Goal: Information Seeking & Learning: Learn about a topic

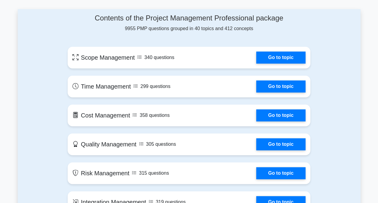
scroll to position [335, 0]
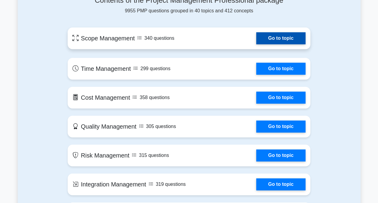
click at [256, 37] on link "Go to topic" at bounding box center [280, 38] width 49 height 12
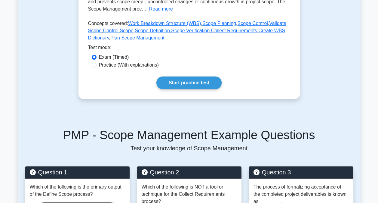
scroll to position [152, 0]
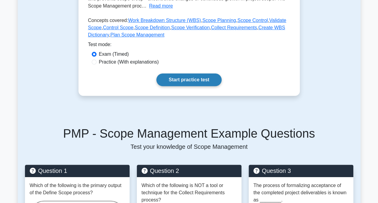
click at [186, 77] on link "Start practice test" at bounding box center [188, 79] width 65 height 13
click at [97, 60] on div "Practice (With explanations)" at bounding box center [189, 61] width 195 height 7
click at [94, 61] on input "Practice (With explanations)" at bounding box center [94, 62] width 5 height 5
radio input "true"
click at [174, 78] on link "Start practice test" at bounding box center [188, 79] width 65 height 13
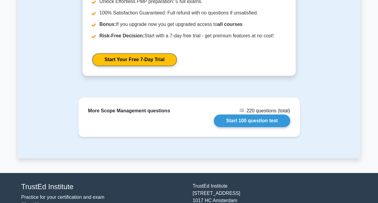
scroll to position [540, 0]
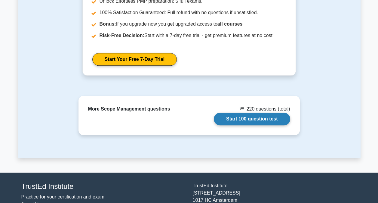
click at [255, 117] on link "Start 100 question test" at bounding box center [252, 118] width 76 height 13
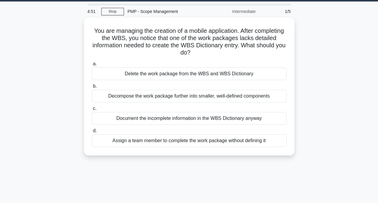
scroll to position [2, 0]
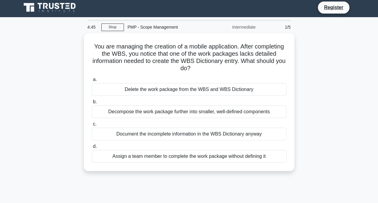
click at [288, 27] on div "1/5" at bounding box center [276, 27] width 35 height 12
click at [249, 27] on div "Intermediate" at bounding box center [232, 27] width 53 height 12
click at [137, 27] on div "PMP - Scope Management" at bounding box center [165, 27] width 83 height 12
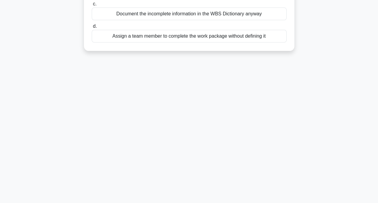
scroll to position [0, 0]
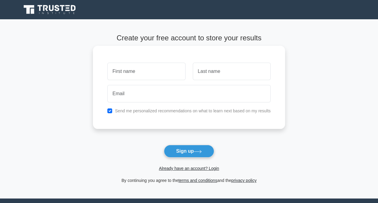
click at [121, 69] on input "text" at bounding box center [146, 71] width 78 height 17
type input "[PERSON_NAME]"
click at [217, 73] on input "text" at bounding box center [232, 71] width 78 height 17
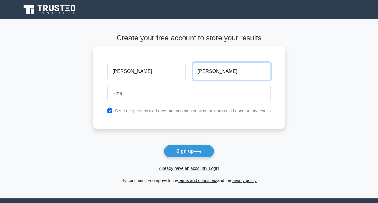
type input "[PERSON_NAME]"
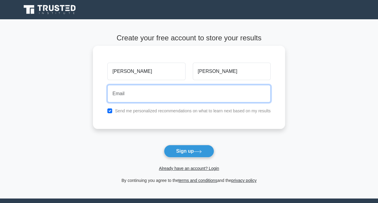
click at [156, 91] on input "email" at bounding box center [188, 93] width 163 height 17
type input "mccargo2001@gmail.com"
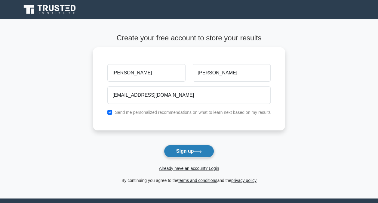
click at [192, 152] on button "Sign up" at bounding box center [189, 151] width 50 height 13
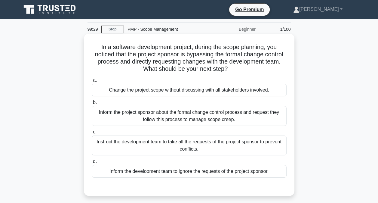
click at [100, 147] on div "Instruct the development team to take all the requests of the project sponsor t…" at bounding box center [189, 145] width 195 height 20
click at [92, 134] on input "c. Instruct the development team to take all the requests of the project sponso…" at bounding box center [92, 132] width 0 height 4
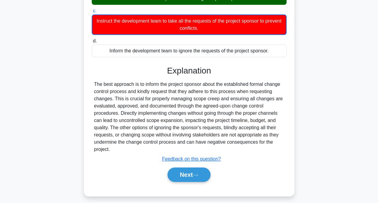
scroll to position [125, 0]
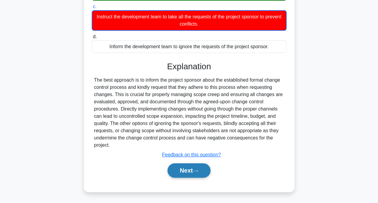
click at [187, 172] on button "Next" at bounding box center [188, 170] width 43 height 14
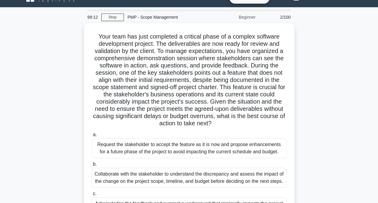
scroll to position [10, 0]
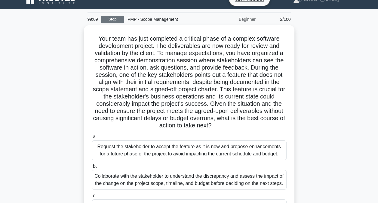
click at [112, 20] on link "Stop" at bounding box center [112, 20] width 23 height 8
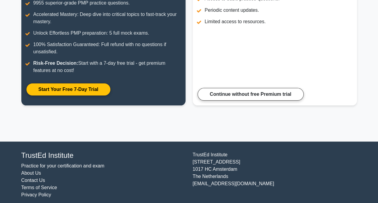
scroll to position [119, 0]
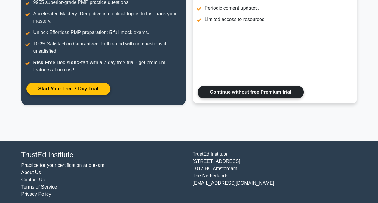
click at [218, 92] on link "Continue without free Premium trial" at bounding box center [250, 92] width 106 height 13
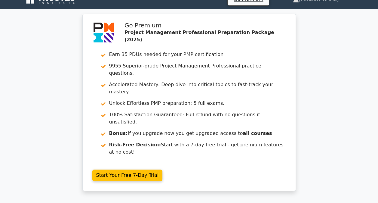
scroll to position [9, 0]
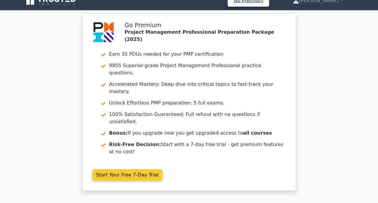
click at [153, 169] on link "Start Your Free 7-Day Trial" at bounding box center [127, 174] width 70 height 11
